Goal: Information Seeking & Learning: Stay updated

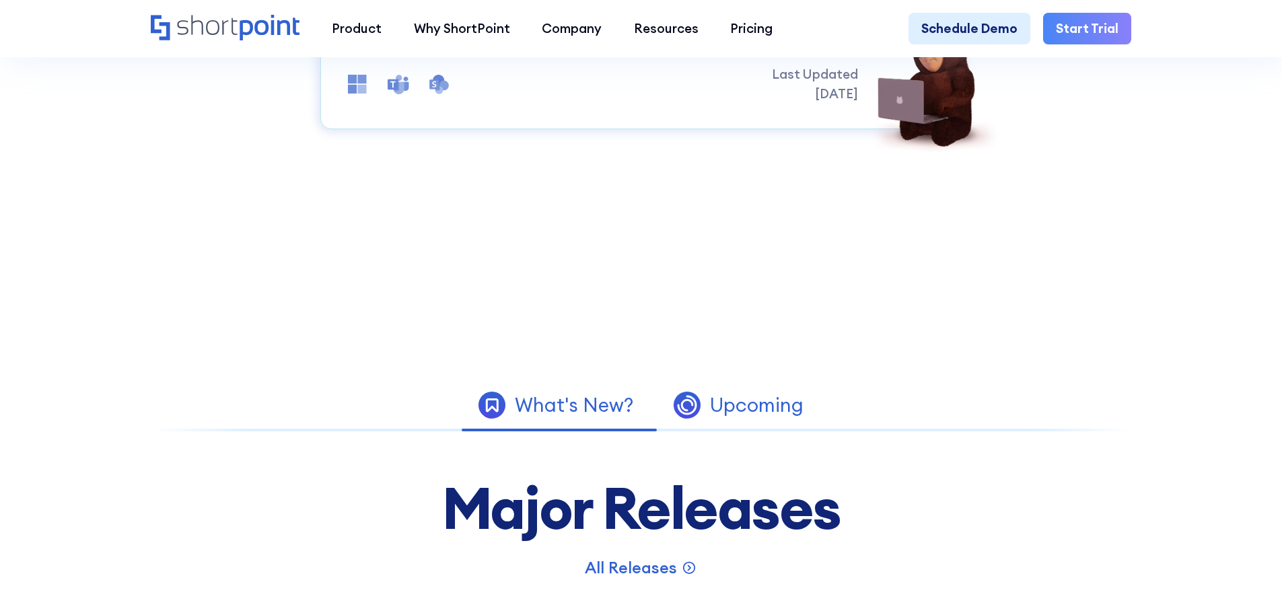
scroll to position [808, 0]
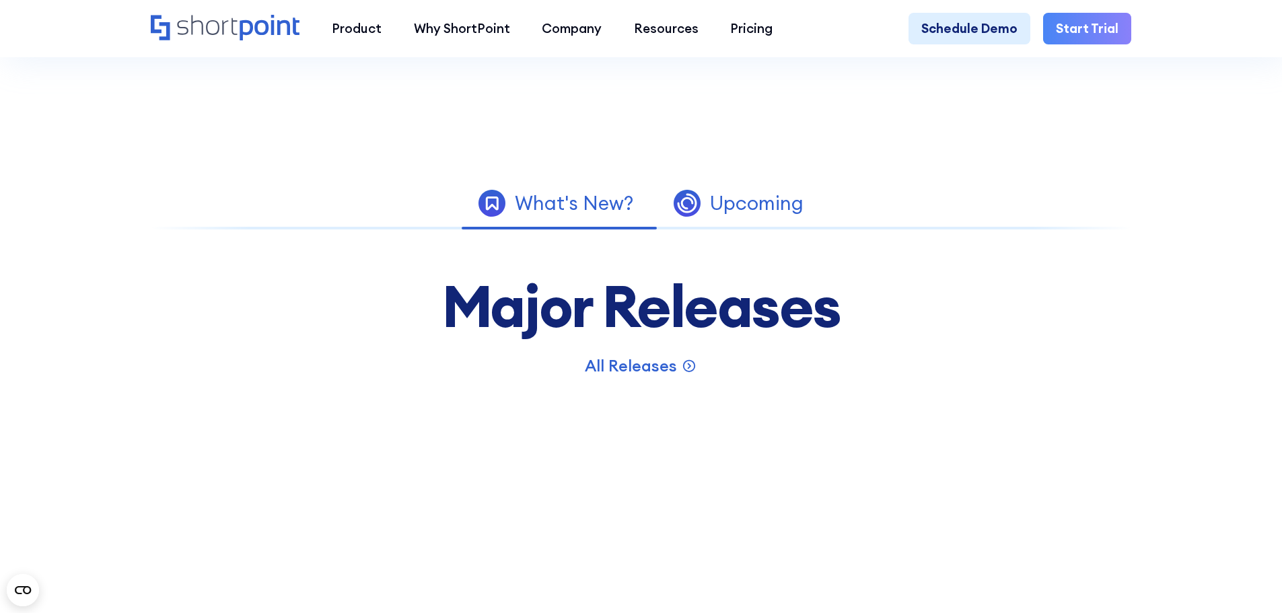
click at [765, 209] on div "Upcoming" at bounding box center [757, 204] width 94 height 20
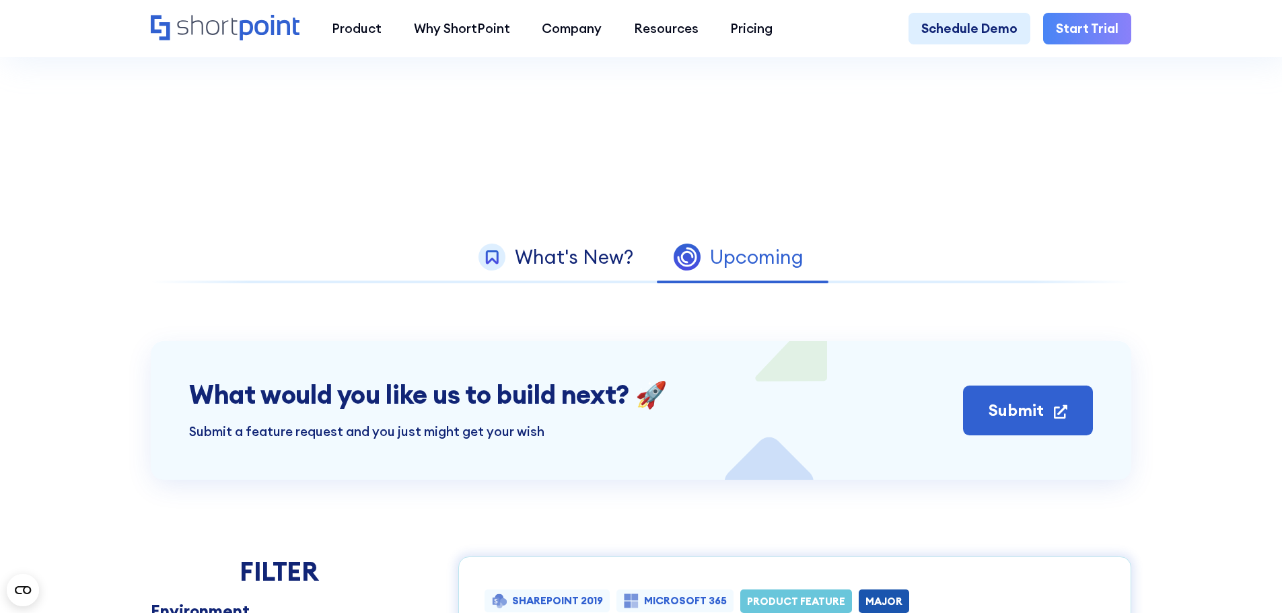
scroll to position [687, 0]
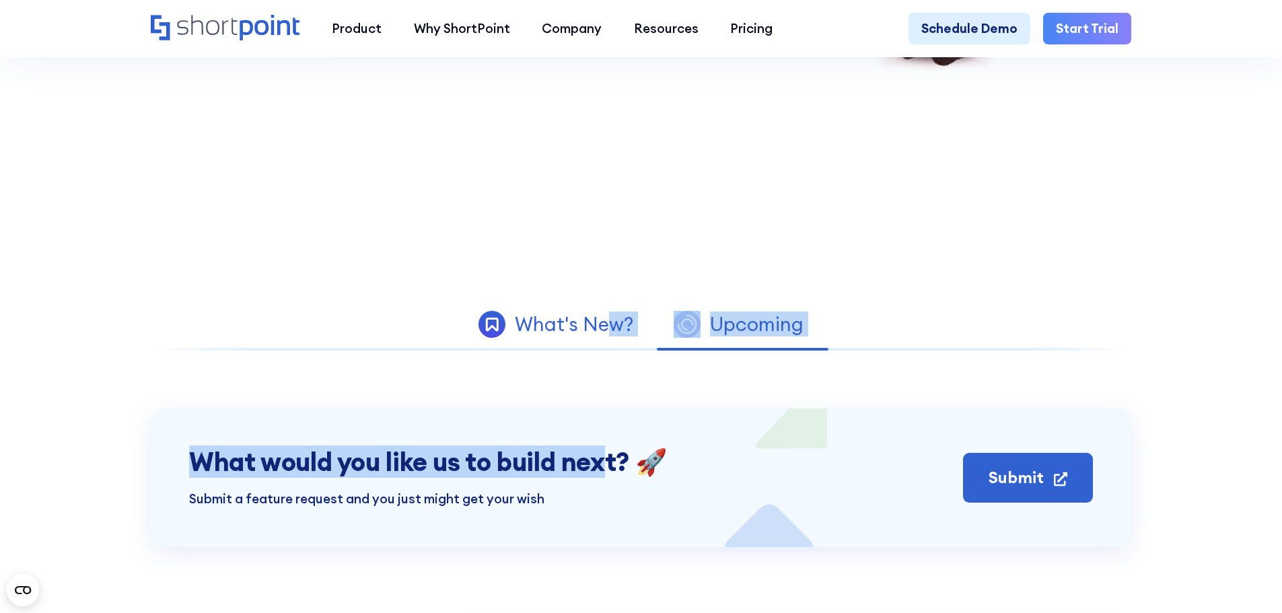
drag, startPoint x: 608, startPoint y: 353, endPoint x: 591, endPoint y: 339, distance: 22.0
click at [591, 335] on div "What's New?" at bounding box center [574, 325] width 118 height 20
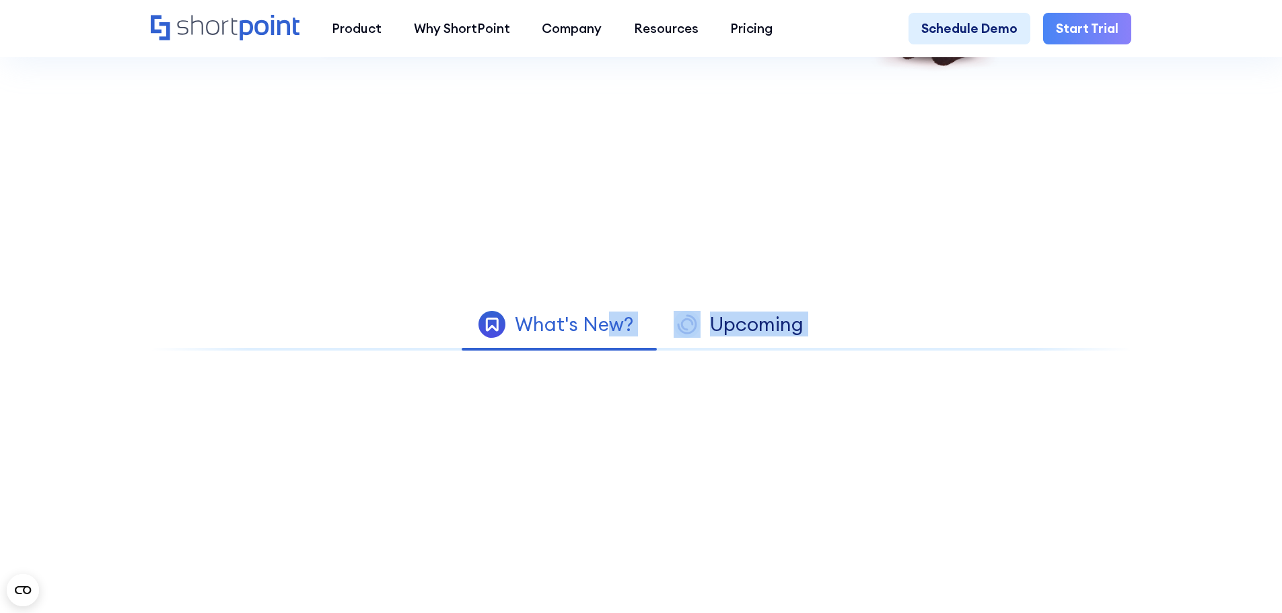
click at [591, 335] on div "What's New?" at bounding box center [574, 325] width 118 height 20
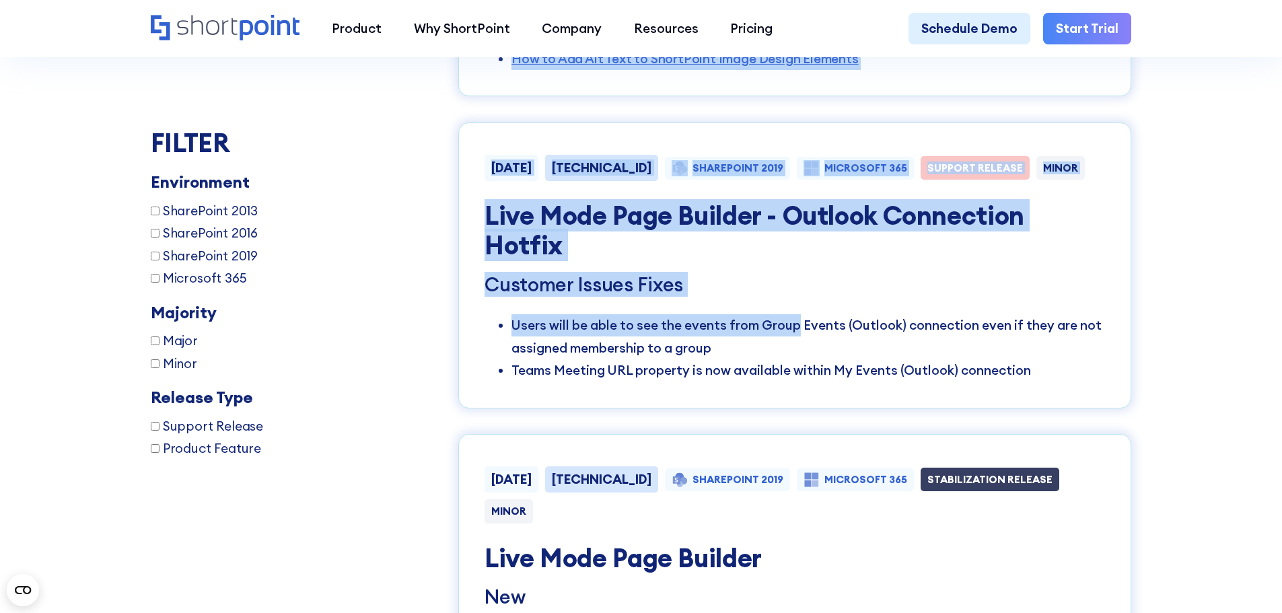
scroll to position [3042, 0]
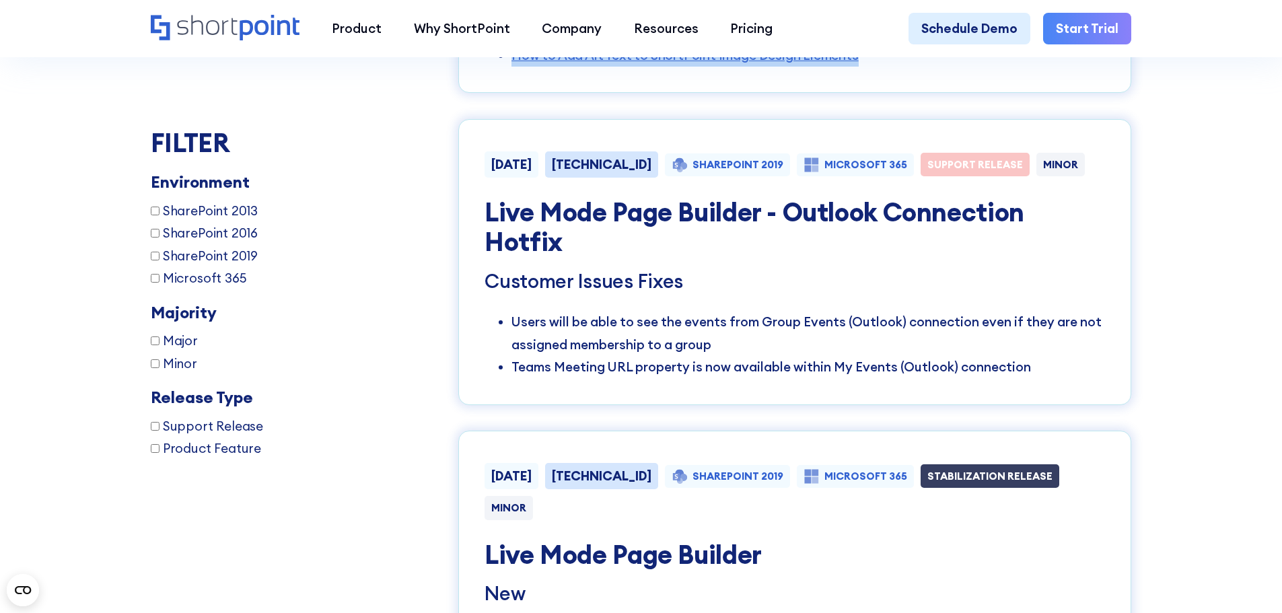
drag, startPoint x: 485, startPoint y: 87, endPoint x: 895, endPoint y: 121, distance: 411.3
copy div "[DATE] [TECHNICAL_ID] SHAREPOINT 2019 MICROSOFT 365 PRODUCT FEATURE MINOR Acces…"
drag, startPoint x: 306, startPoint y: 545, endPoint x: 300, endPoint y: 551, distance: 7.6
